Goal: Task Accomplishment & Management: Manage account settings

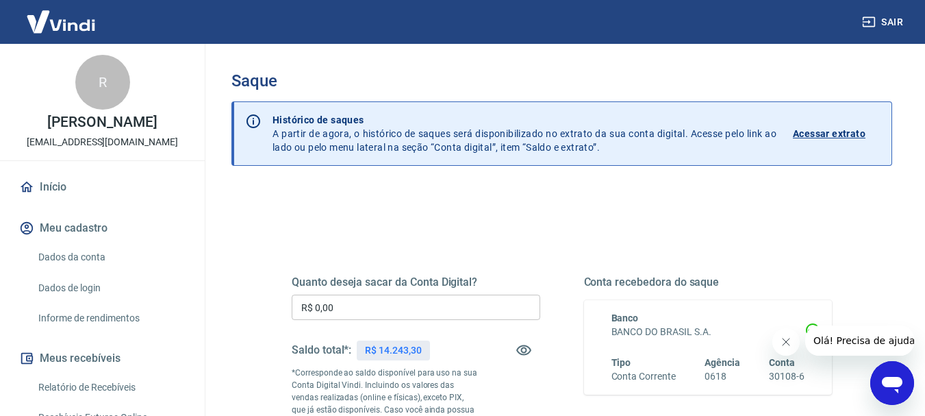
scroll to position [69, 0]
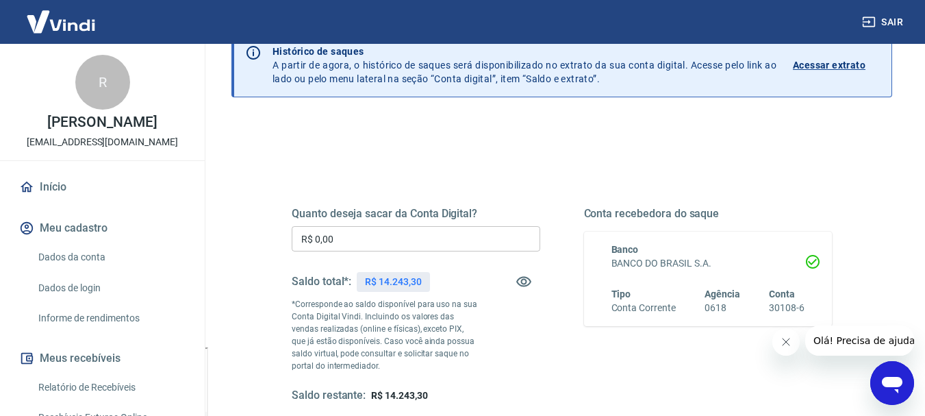
click at [440, 236] on input "R$ 0,00" at bounding box center [416, 238] width 249 height 25
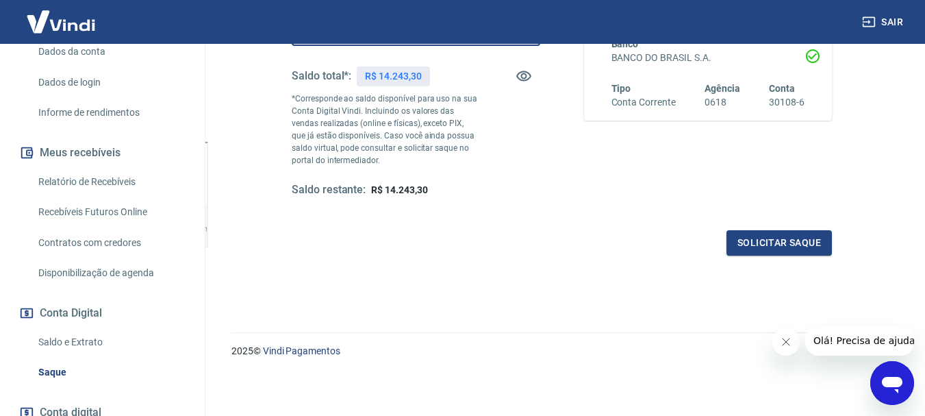
scroll to position [210, 0]
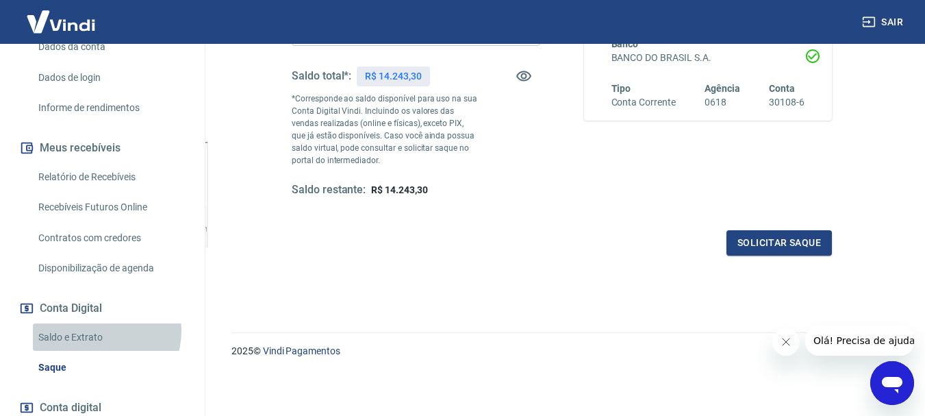
click at [99, 331] on link "Saldo e Extrato" at bounding box center [111, 337] width 156 height 28
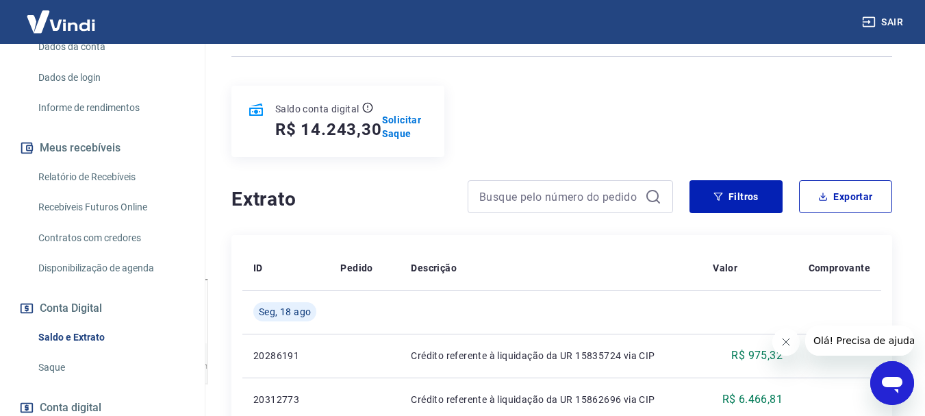
scroll to position [69, 0]
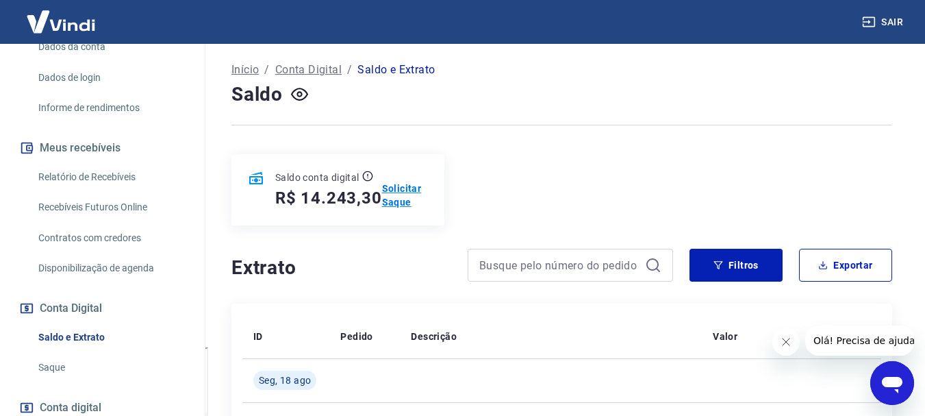
click at [397, 186] on p "Solicitar Saque" at bounding box center [405, 195] width 46 height 27
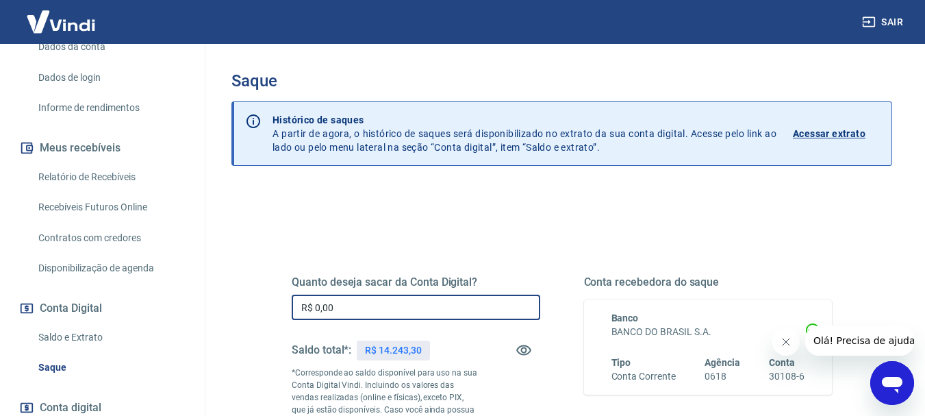
click at [423, 307] on input "R$ 0,00" at bounding box center [416, 307] width 249 height 25
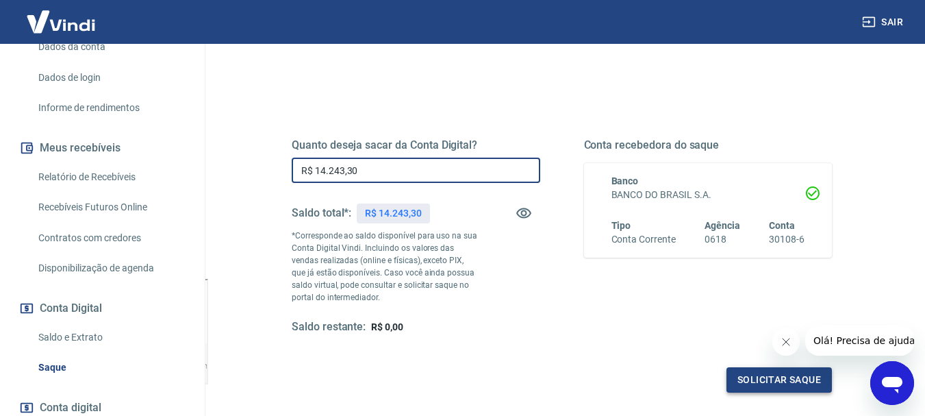
type input "R$ 14.243,30"
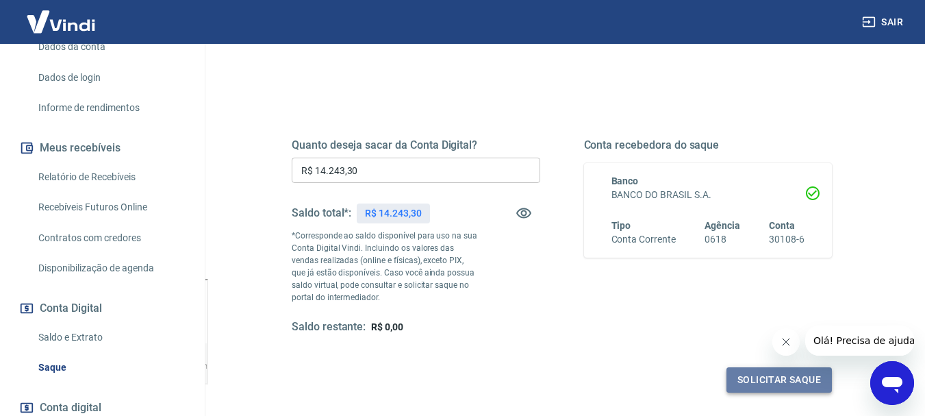
click at [758, 377] on button "Solicitar saque" at bounding box center [779, 379] width 105 height 25
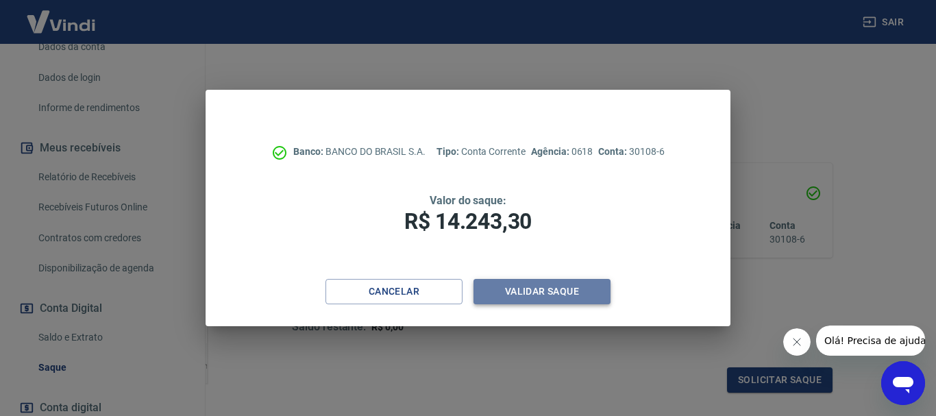
click at [574, 289] on button "Validar saque" at bounding box center [541, 291] width 137 height 25
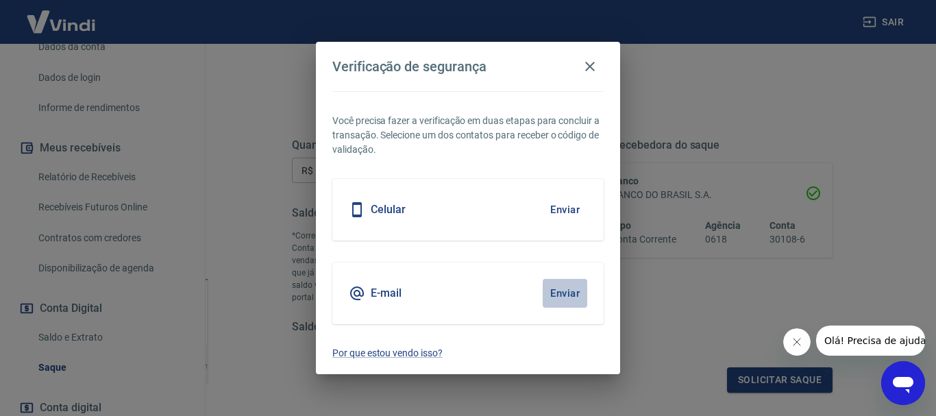
click at [580, 290] on button "Enviar" at bounding box center [565, 293] width 45 height 29
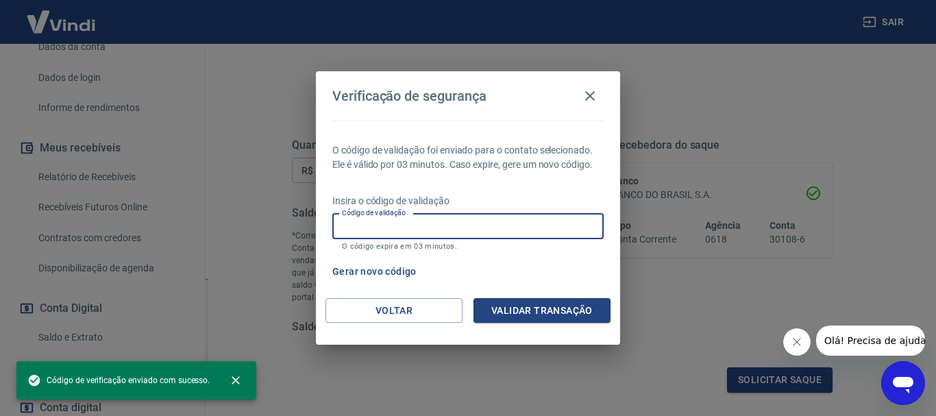
paste input "893073"
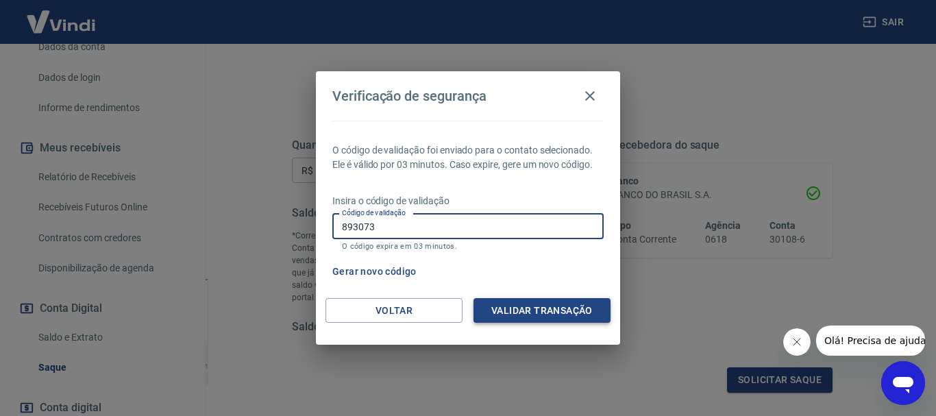
type input "893073"
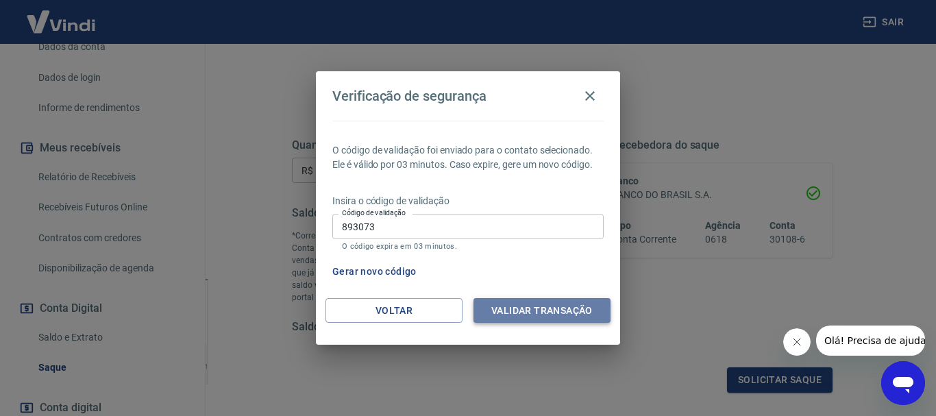
click at [543, 306] on button "Validar transação" at bounding box center [541, 310] width 137 height 25
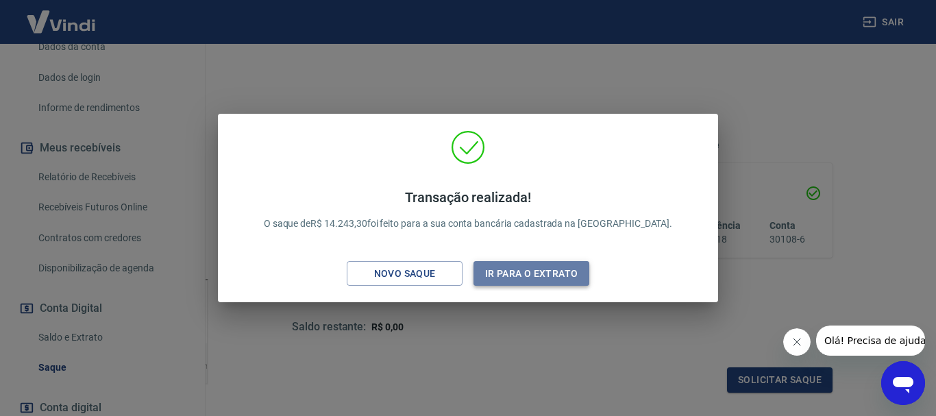
click at [576, 276] on button "Ir para o extrato" at bounding box center [531, 273] width 116 height 25
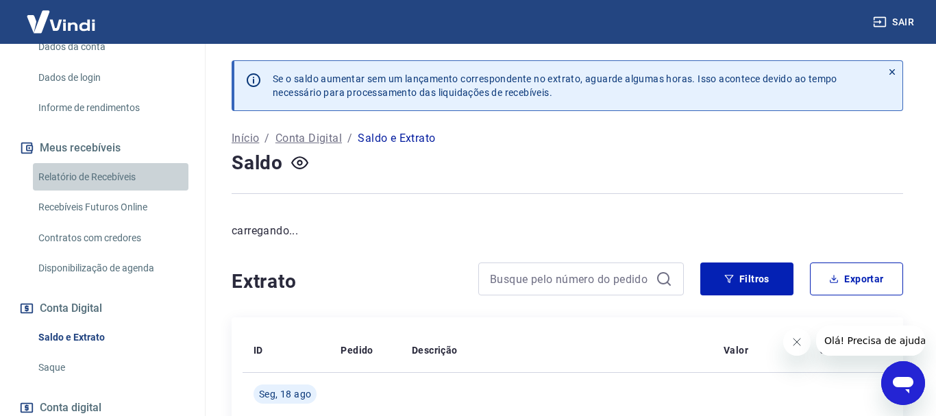
click at [120, 174] on link "Relatório de Recebíveis" at bounding box center [111, 177] width 156 height 28
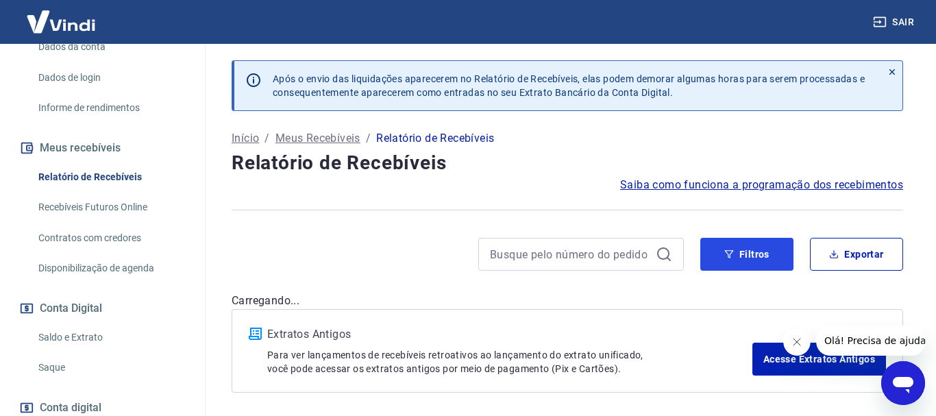
click at [778, 271] on button "Filtros" at bounding box center [746, 254] width 93 height 33
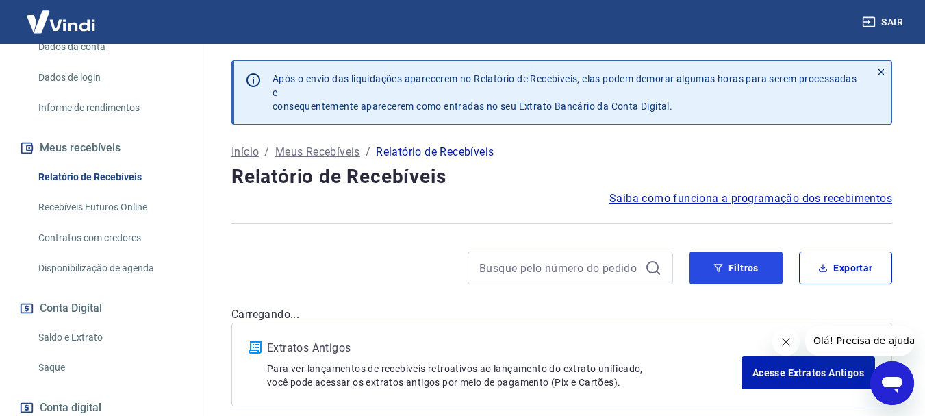
click at [767, 273] on button "Filtros" at bounding box center [736, 267] width 93 height 33
click at [782, 343] on icon "Fechar mensagem da empresa" at bounding box center [785, 341] width 11 height 11
click at [713, 272] on button "Filtros" at bounding box center [736, 267] width 93 height 33
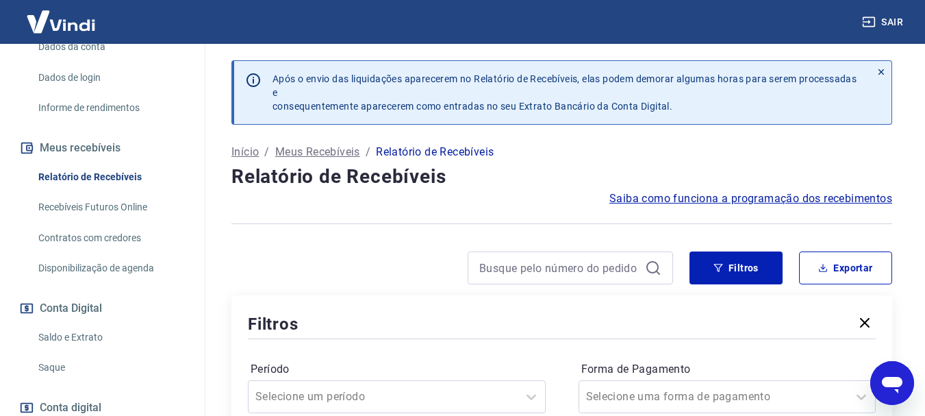
scroll to position [137, 0]
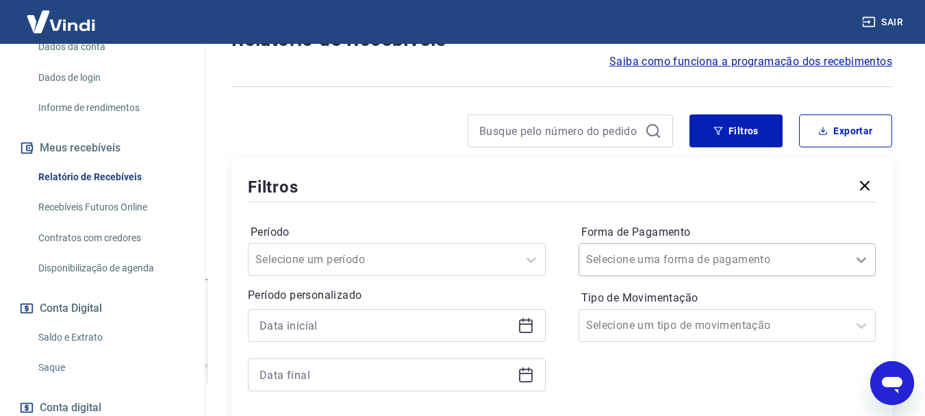
click at [865, 262] on div "Selecione uma forma de pagamento" at bounding box center [728, 259] width 298 height 33
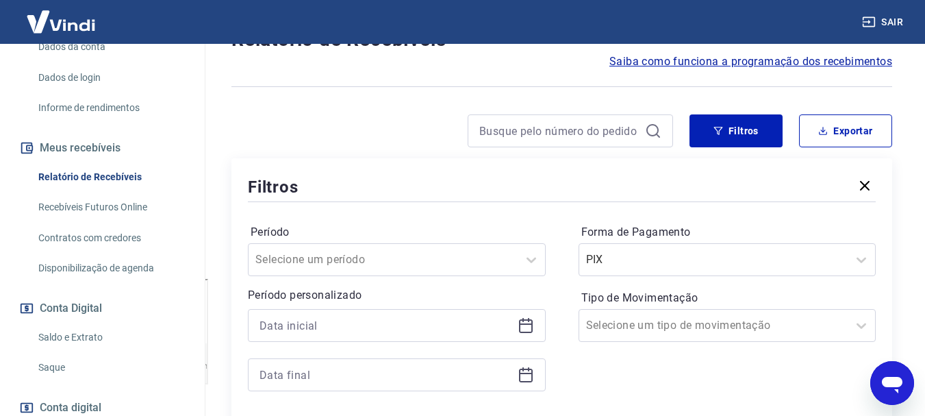
scroll to position [167, 0]
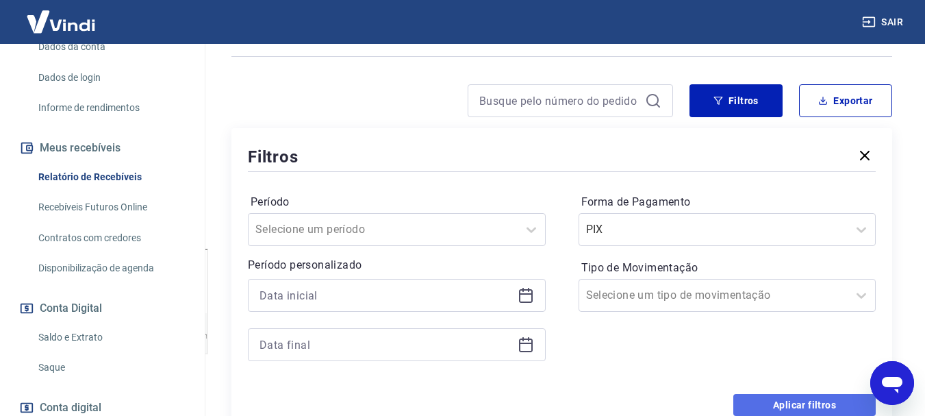
click at [767, 402] on button "Aplicar filtros" at bounding box center [805, 405] width 142 height 22
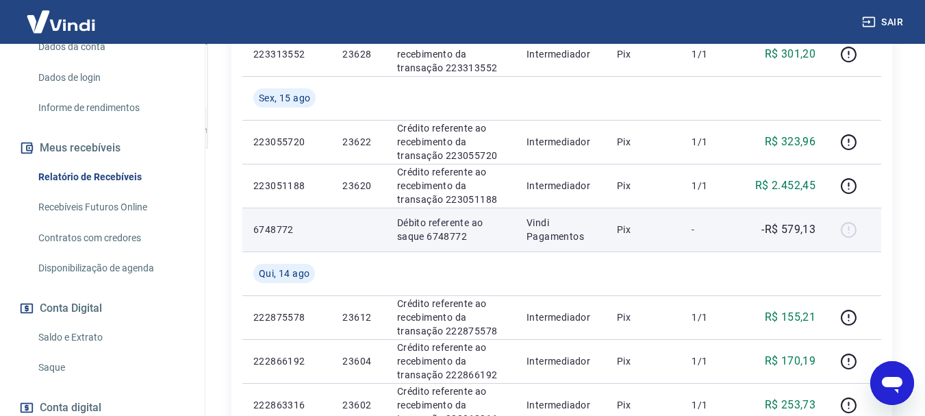
scroll to position [441, 0]
